Goal: Navigation & Orientation: Locate item on page

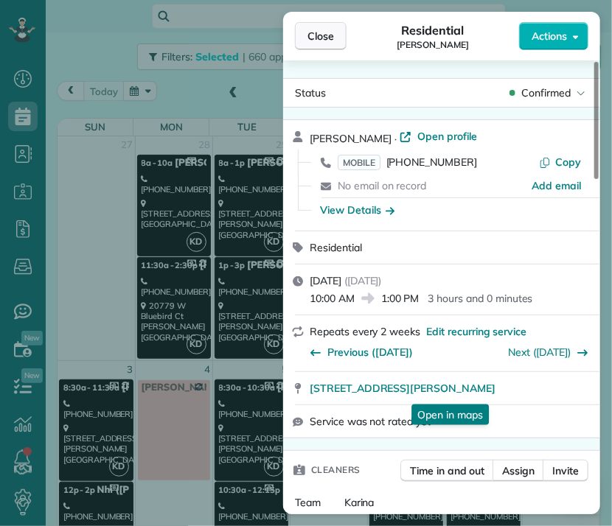
scroll to position [1470, 0]
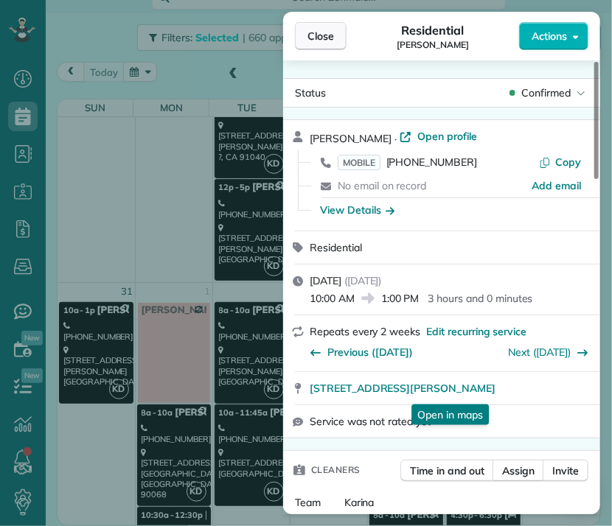
drag, startPoint x: 0, startPoint y: 0, endPoint x: 333, endPoint y: 36, distance: 335.1
click at [333, 36] on span "Close" at bounding box center [320, 36] width 27 height 15
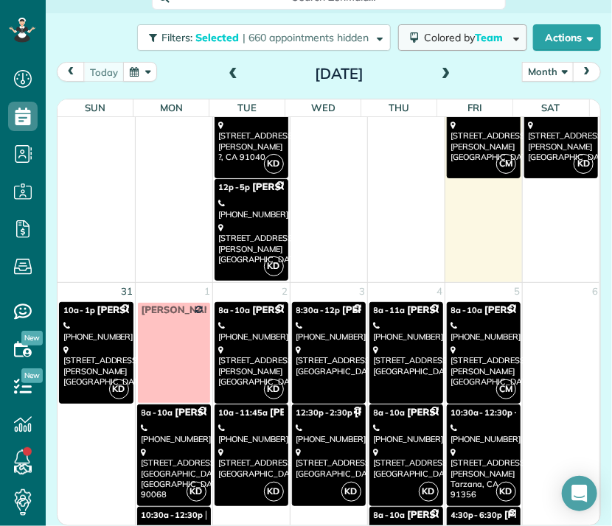
click at [424, 41] on span "Colored by Team" at bounding box center [466, 37] width 84 height 13
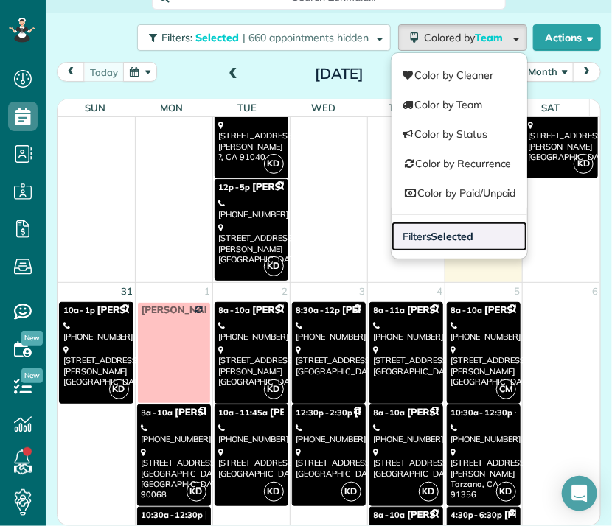
click at [441, 224] on link "Filters Selected" at bounding box center [459, 236] width 136 height 29
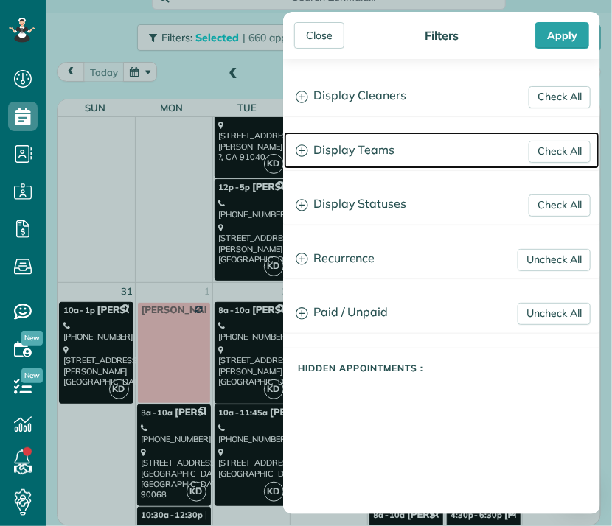
click at [370, 144] on h3 "Display Teams" at bounding box center [441, 151] width 315 height 38
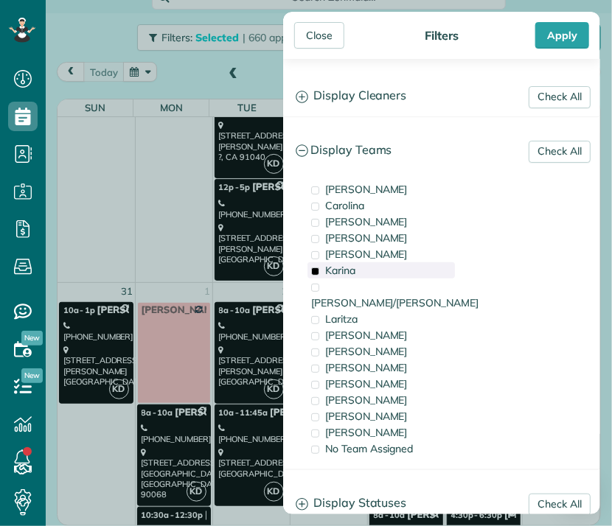
click at [355, 266] on span "Karina" at bounding box center [340, 270] width 30 height 13
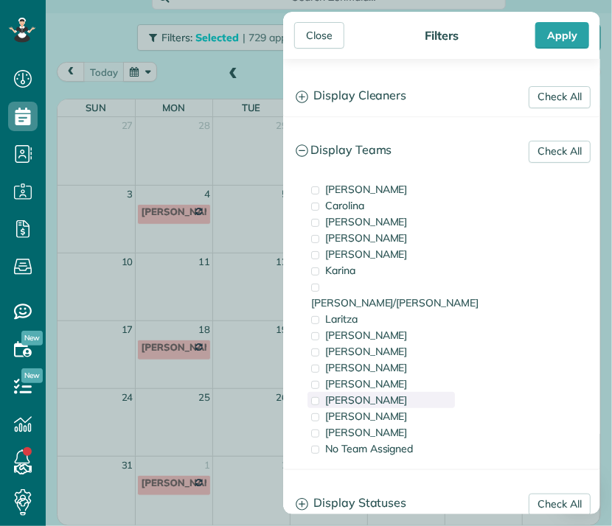
click at [347, 394] on span "[PERSON_NAME]" at bounding box center [366, 400] width 83 height 13
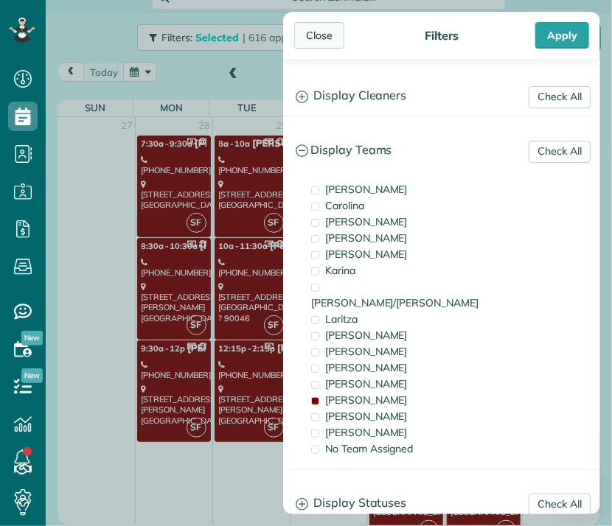
click at [321, 32] on div "Close" at bounding box center [319, 35] width 50 height 27
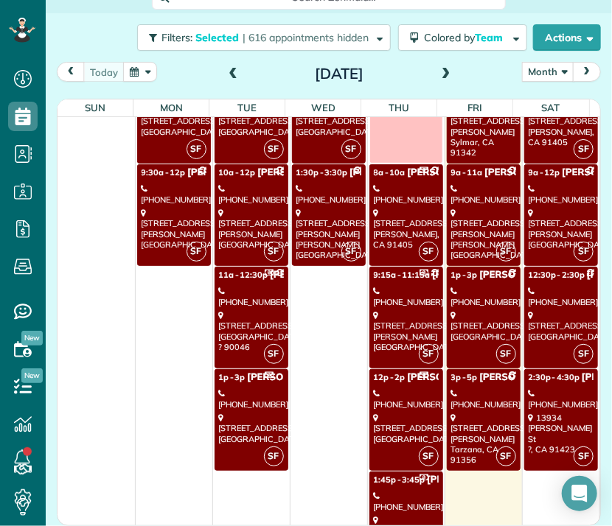
scroll to position [2101, 0]
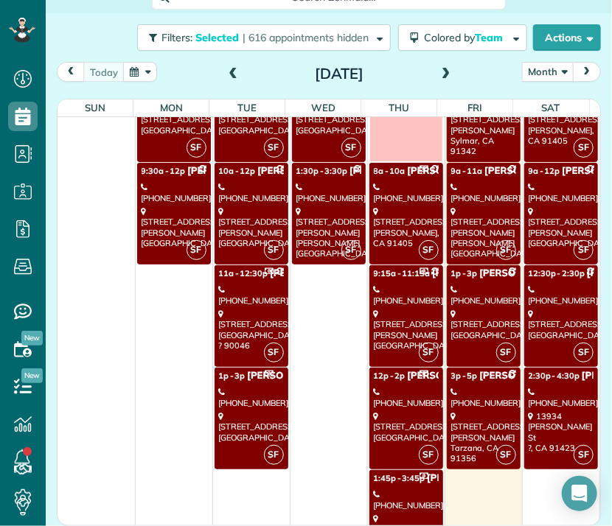
click at [248, 411] on div "[STREET_ADDRESS]" at bounding box center [251, 427] width 65 height 32
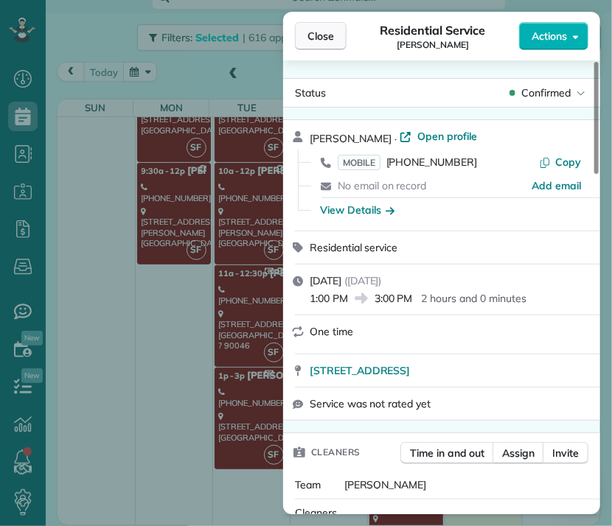
click at [315, 41] on span "Close" at bounding box center [320, 36] width 27 height 15
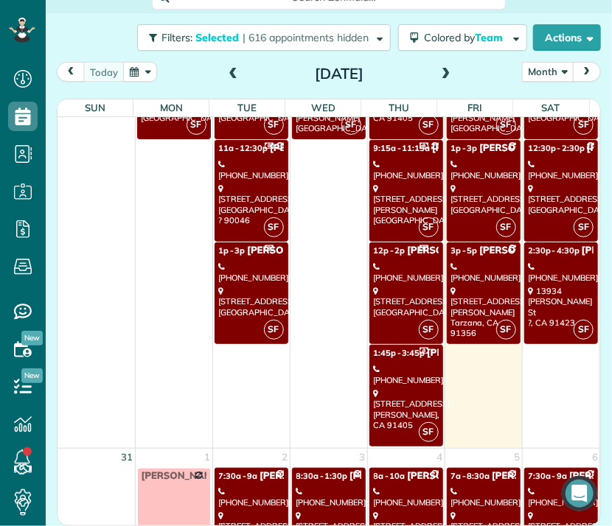
scroll to position [2229, 0]
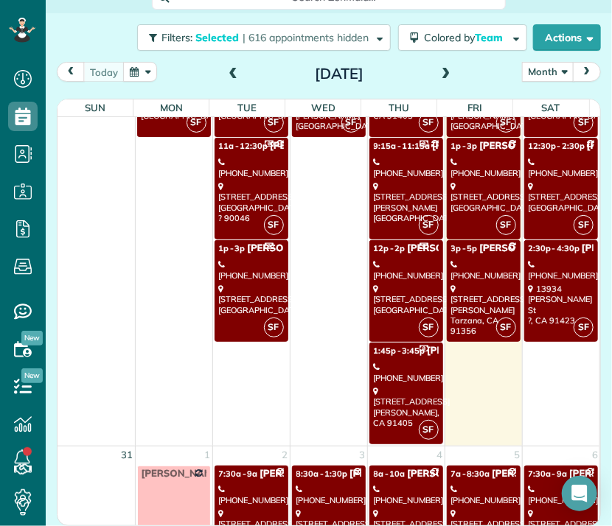
click at [411, 395] on div "[STREET_ADDRESS]" at bounding box center [406, 407] width 65 height 42
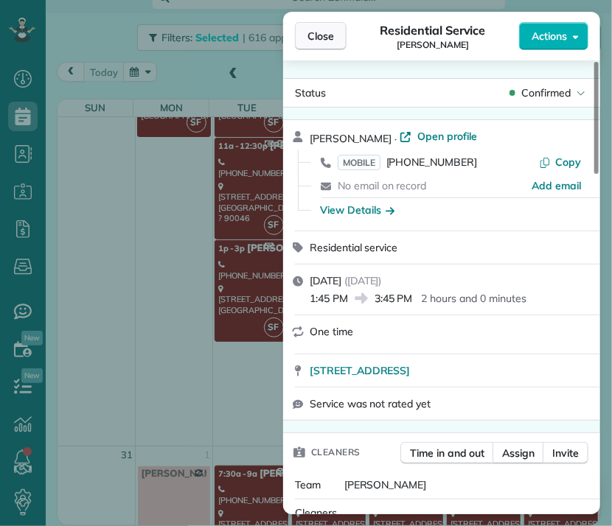
click at [329, 36] on span "Close" at bounding box center [320, 36] width 27 height 15
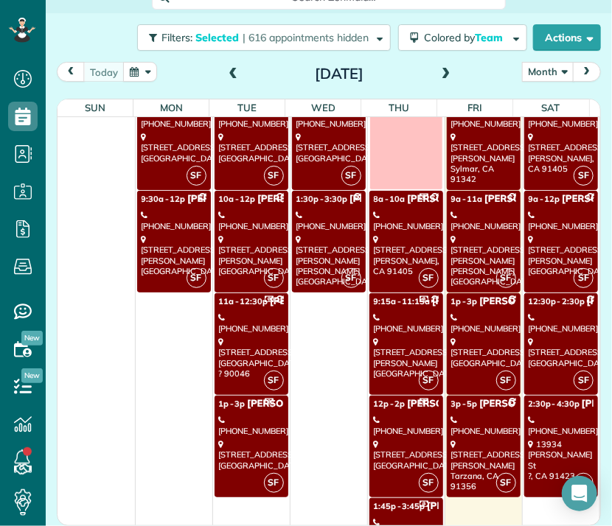
scroll to position [2064, 0]
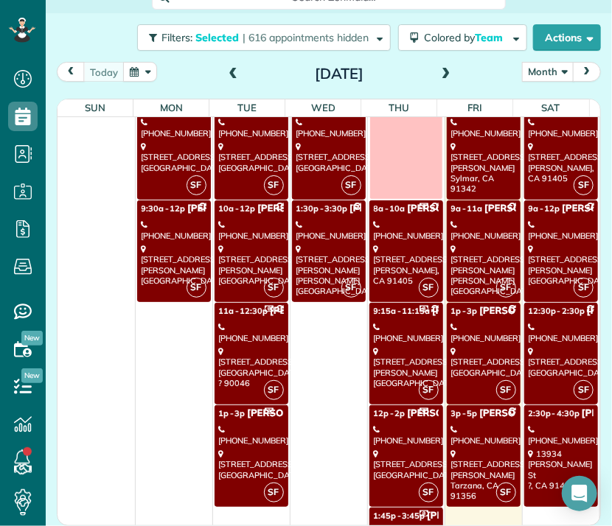
click at [542, 259] on div "[STREET_ADDRESS][PERSON_NAME]" at bounding box center [561, 265] width 66 height 42
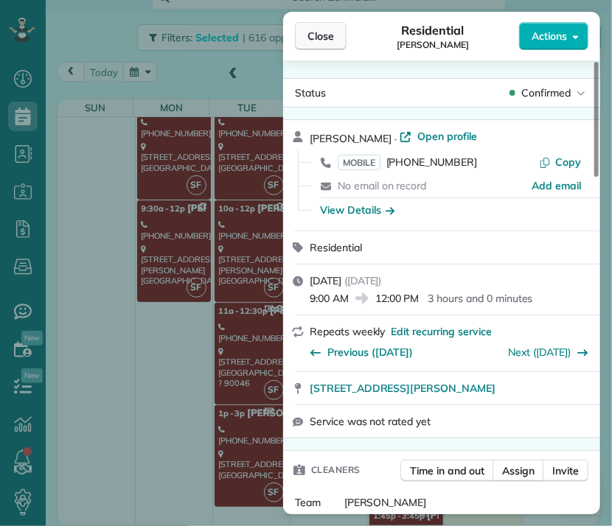
click at [313, 37] on span "Close" at bounding box center [320, 36] width 27 height 15
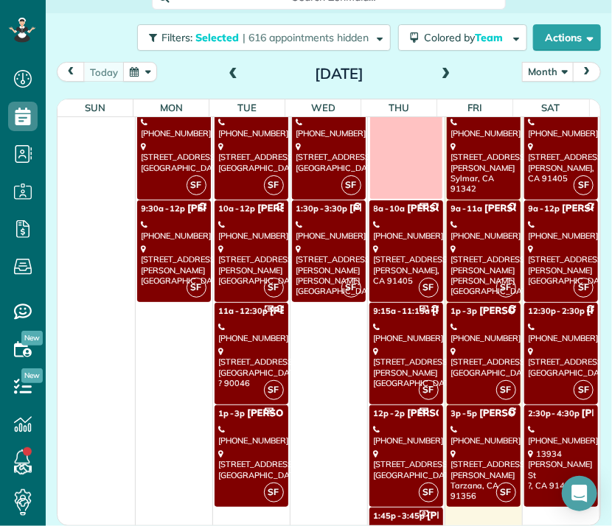
click at [537, 425] on div "[PHONE_NUMBER]" at bounding box center [561, 435] width 66 height 21
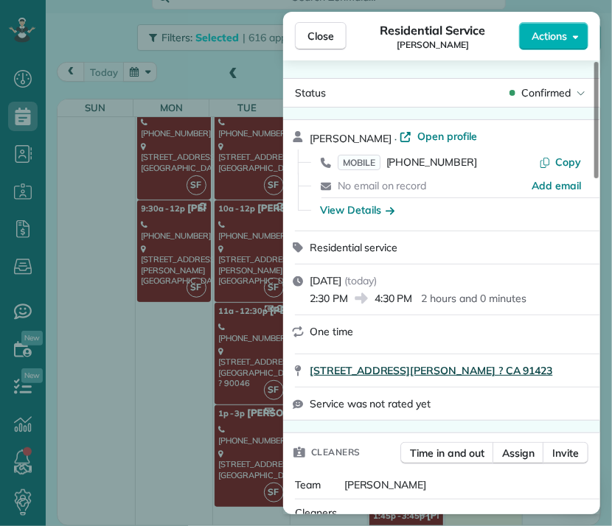
click at [389, 378] on span "[STREET_ADDRESS][PERSON_NAME] ? CA 91423" at bounding box center [431, 370] width 242 height 15
click at [322, 42] on span "Close" at bounding box center [320, 36] width 27 height 15
